Goal: Task Accomplishment & Management: Manage account settings

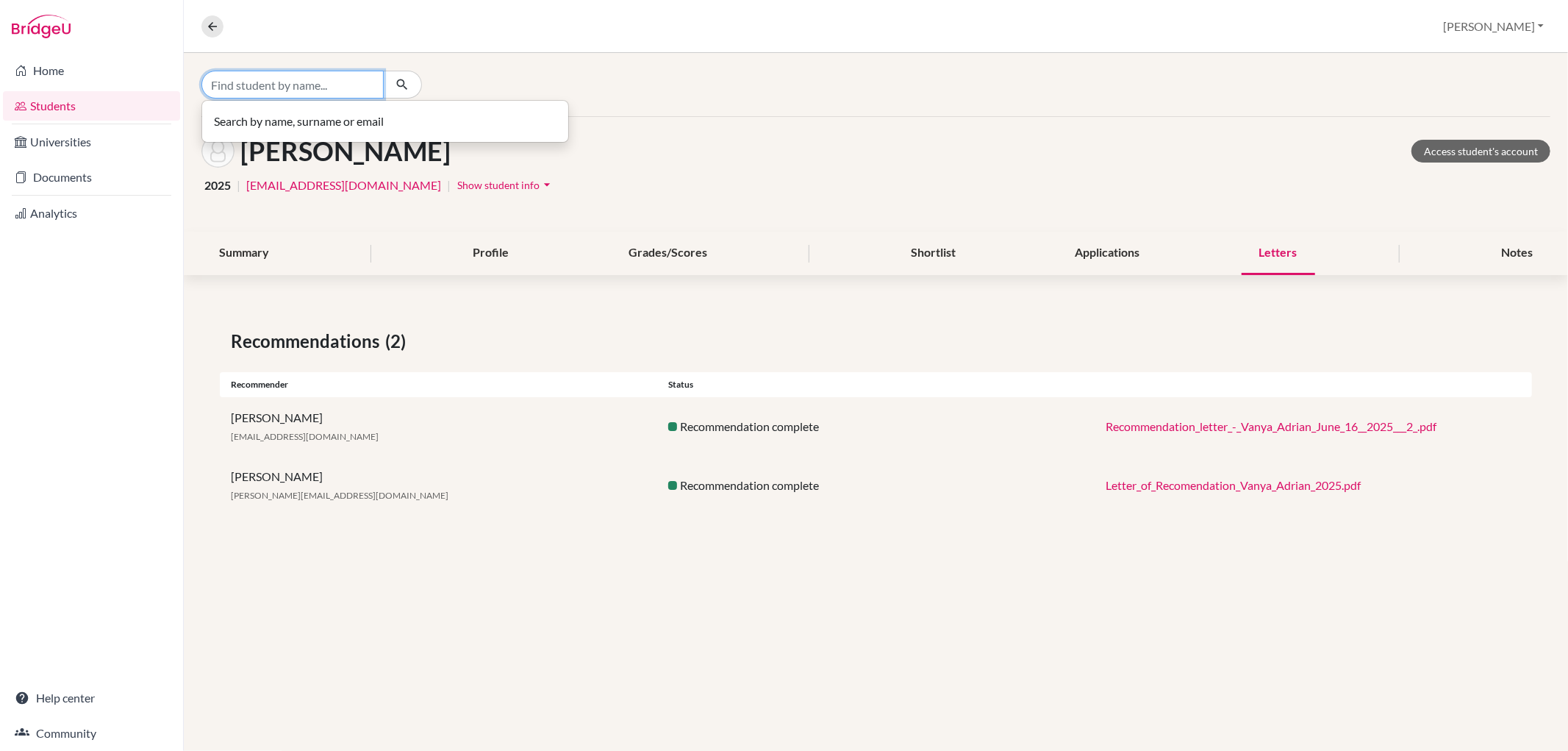
click at [236, 82] on input "Find student by name..." at bounding box center [293, 85] width 182 height 28
type input "[MEDICAL_DATA]"
click at [237, 120] on b "[PERSON_NAME]" at bounding box center [266, 115] width 93 height 14
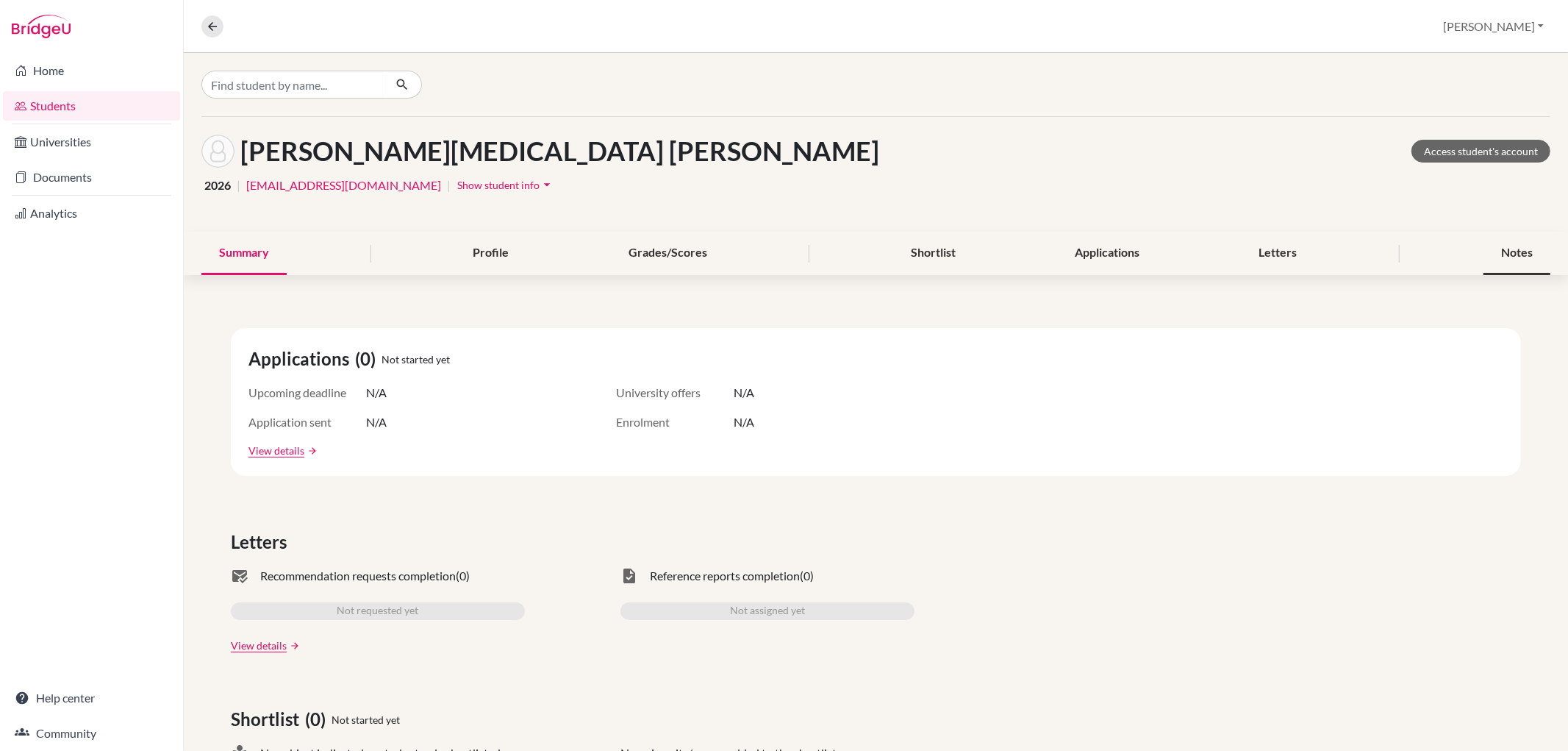
click at [1518, 243] on div "Notes" at bounding box center [1517, 253] width 67 height 43
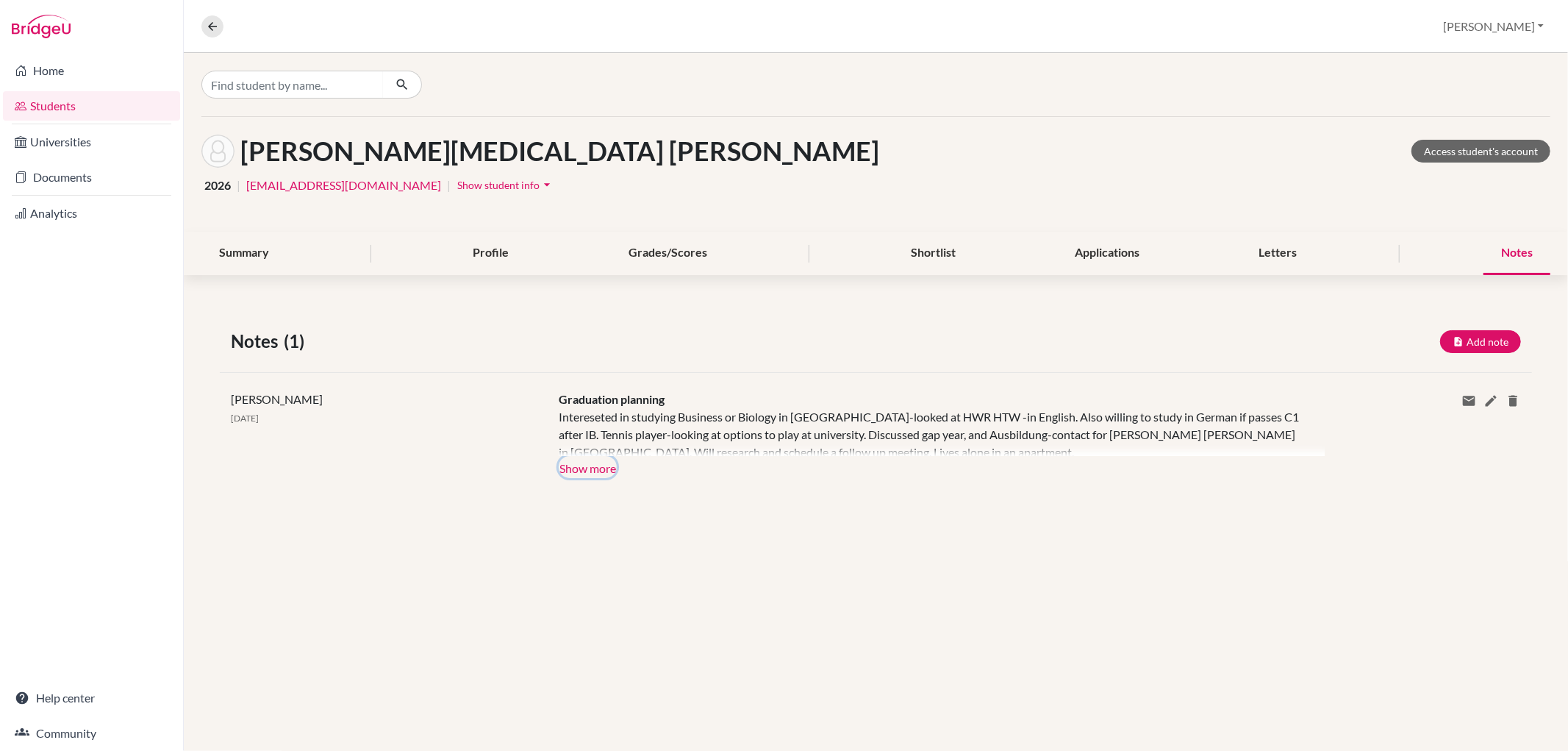
click at [564, 474] on button "Show more" at bounding box center [587, 467] width 58 height 22
click at [1483, 339] on button "Add note" at bounding box center [1480, 342] width 81 height 23
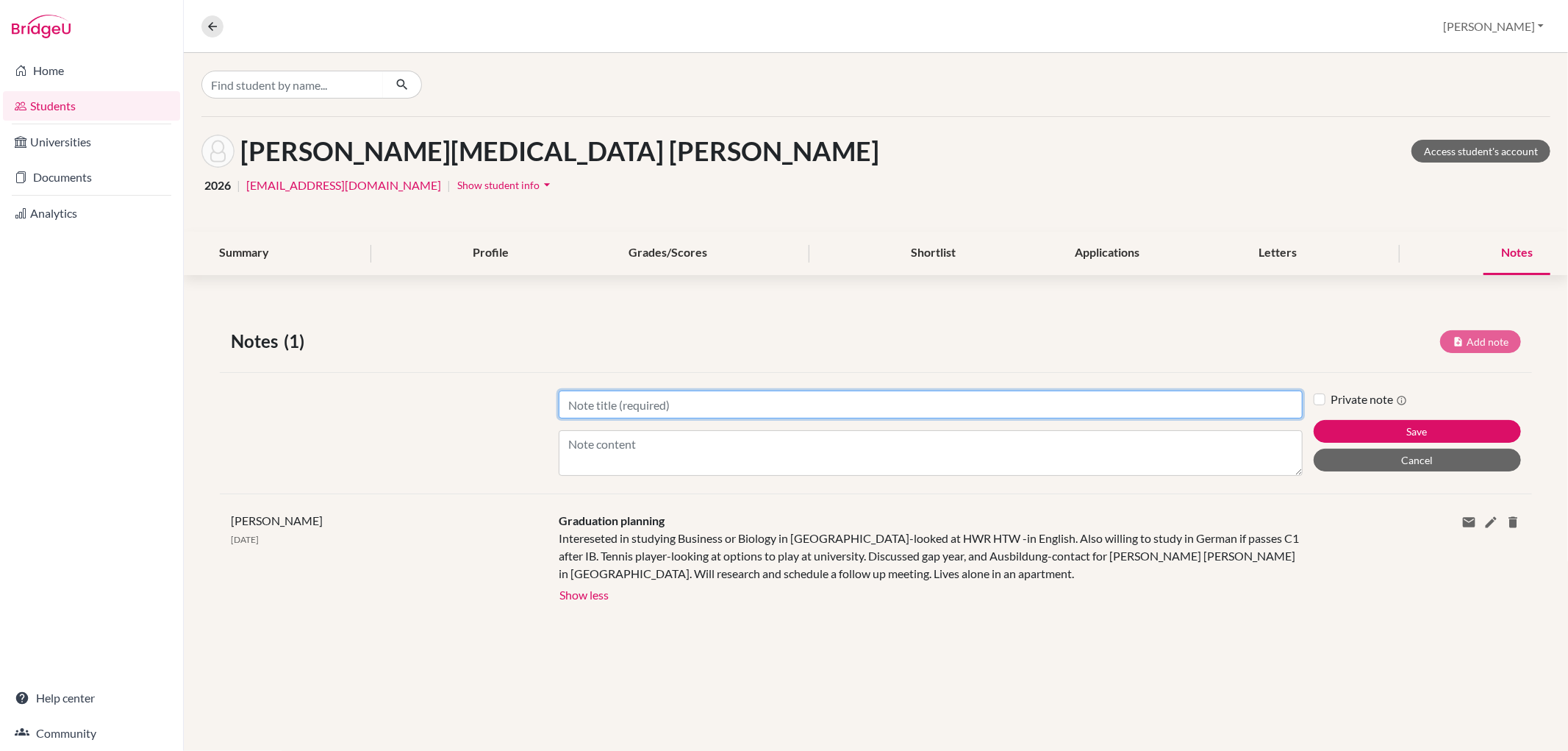
click at [711, 400] on input "Title" at bounding box center [930, 404] width 743 height 28
type input "Applications"
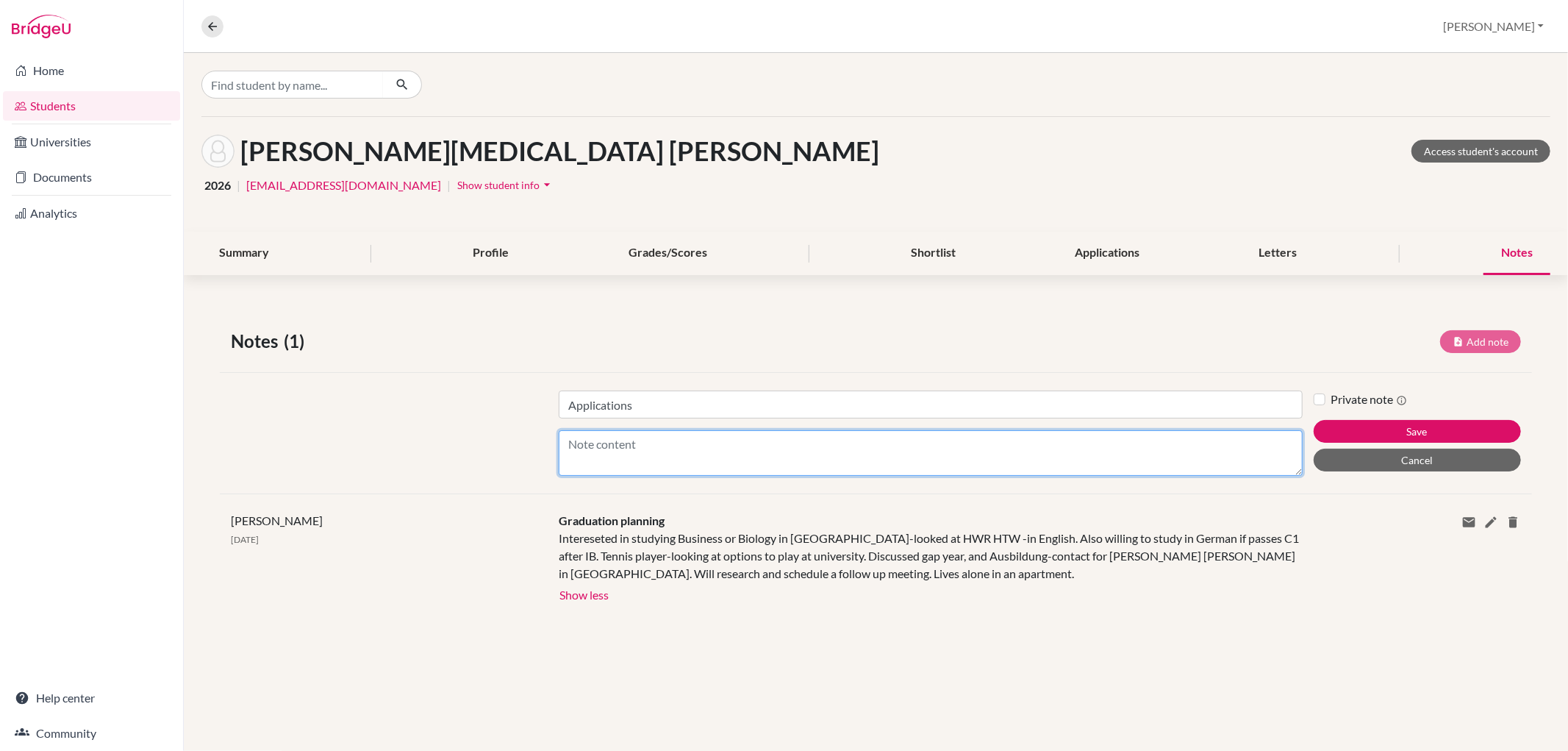
click at [564, 451] on textarea "Content" at bounding box center [930, 453] width 743 height 46
type textarea "N"
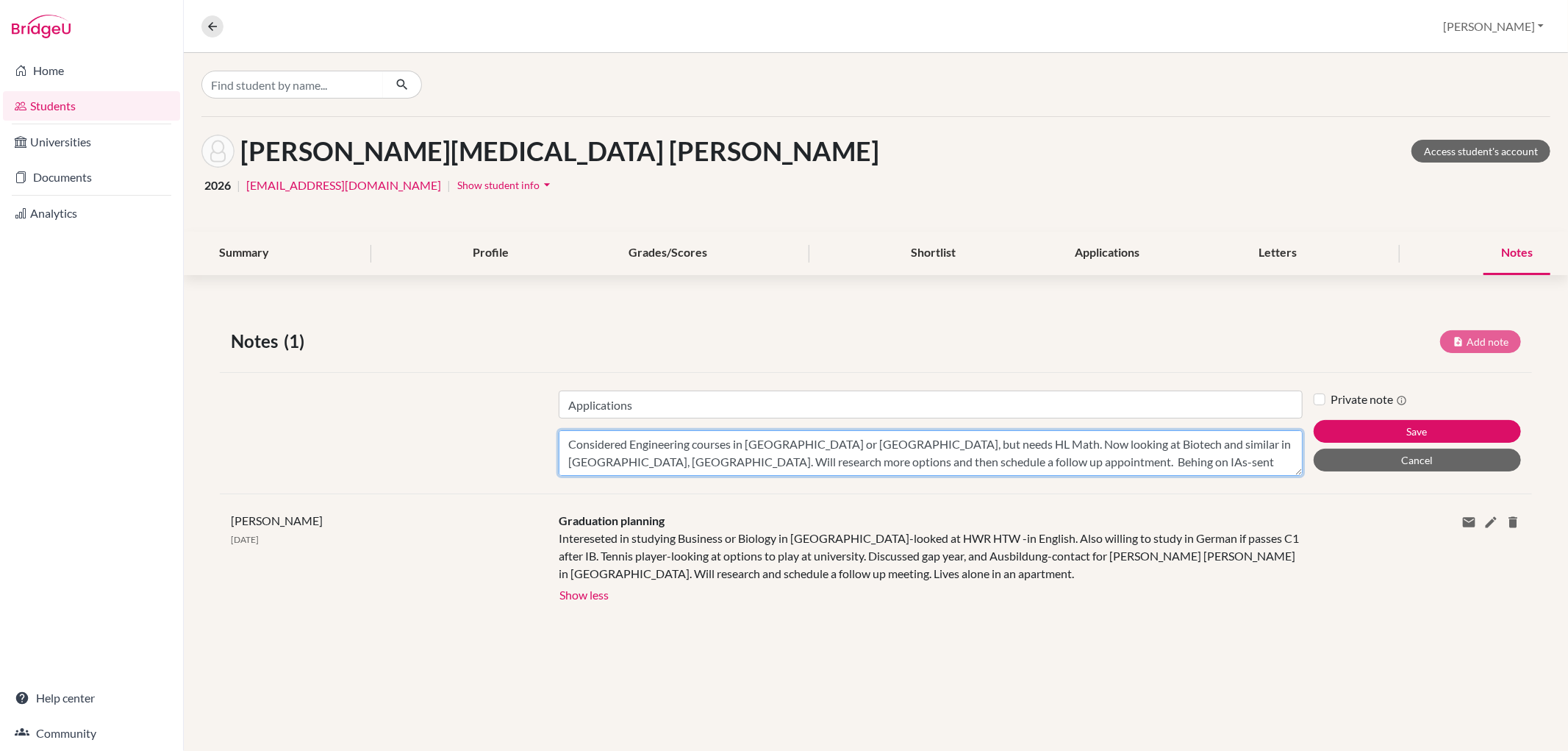
click at [950, 464] on textarea "Considered Engineering courses in [GEOGRAPHIC_DATA] or [GEOGRAPHIC_DATA], but n…" at bounding box center [930, 453] width 743 height 46
click at [1173, 459] on textarea "Considered Engineering courses in [GEOGRAPHIC_DATA] or [GEOGRAPHIC_DATA], but n…" at bounding box center [930, 453] width 743 height 46
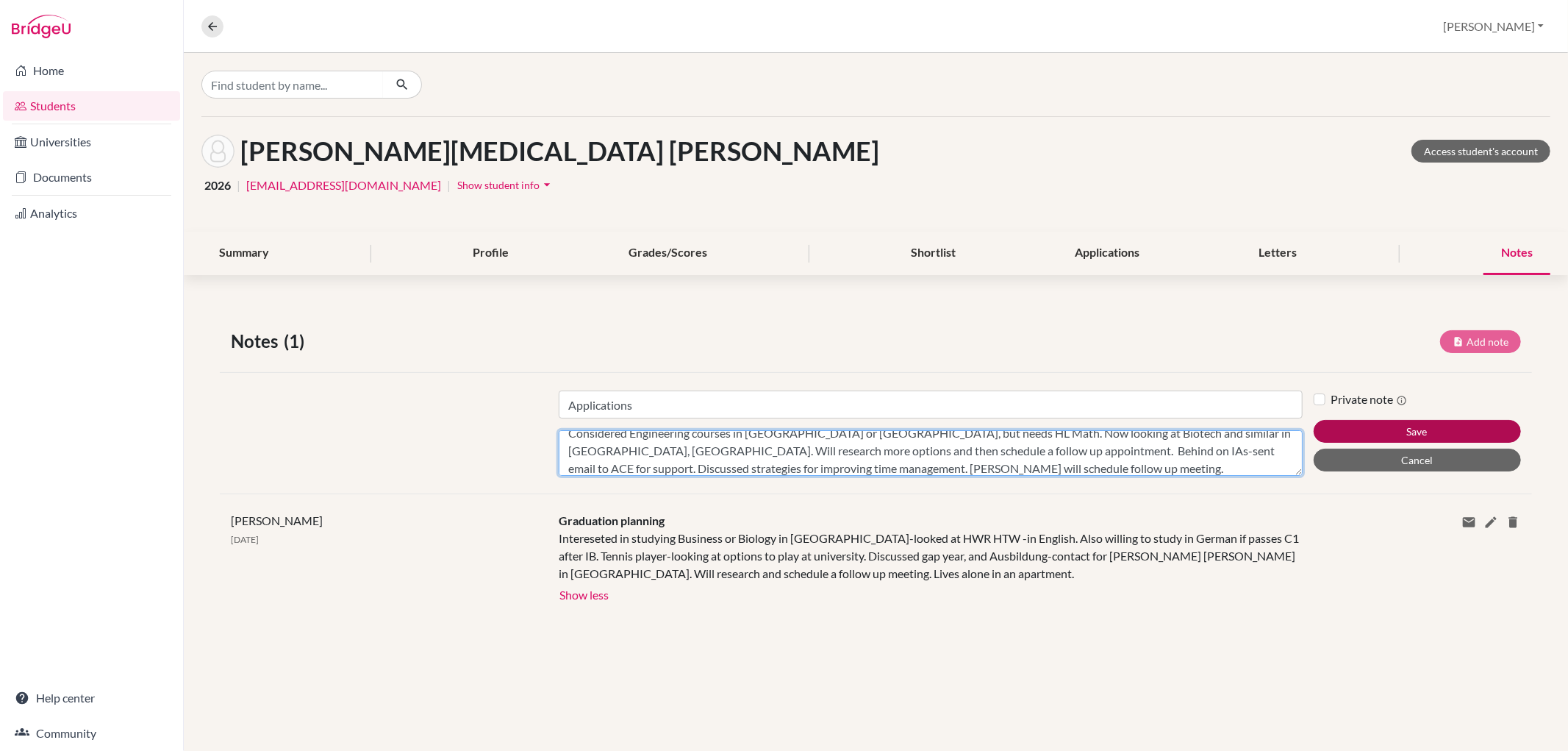
type textarea "Considered Engineering courses in [GEOGRAPHIC_DATA] or [GEOGRAPHIC_DATA], but n…"
click at [1400, 434] on button "Save" at bounding box center [1418, 431] width 207 height 23
